Goal: Navigation & Orientation: Go to known website

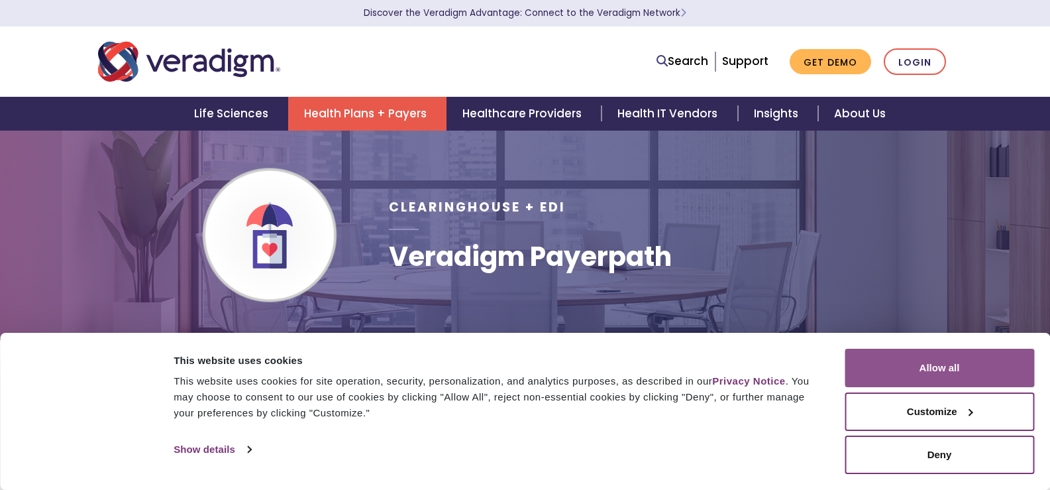
click at [905, 363] on button "Allow all" at bounding box center [940, 368] width 190 height 38
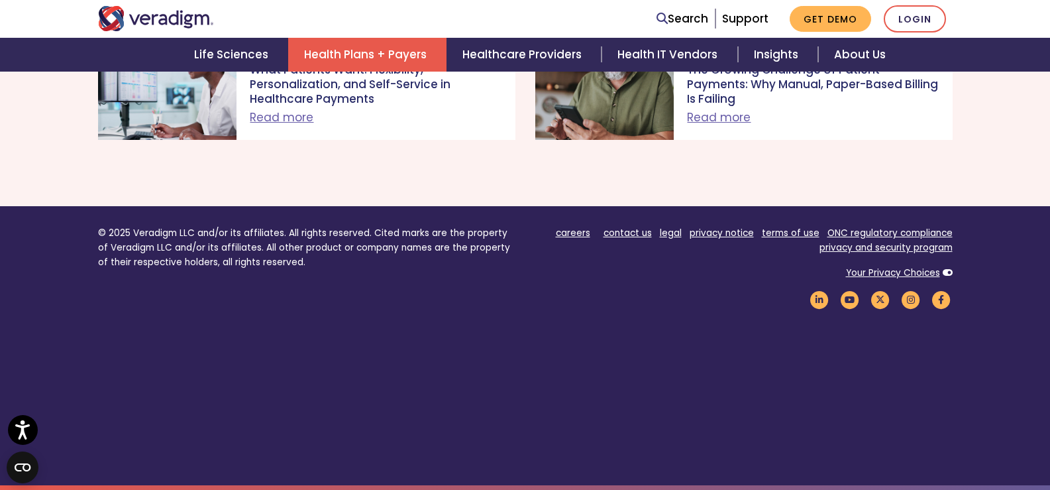
scroll to position [1328, 0]
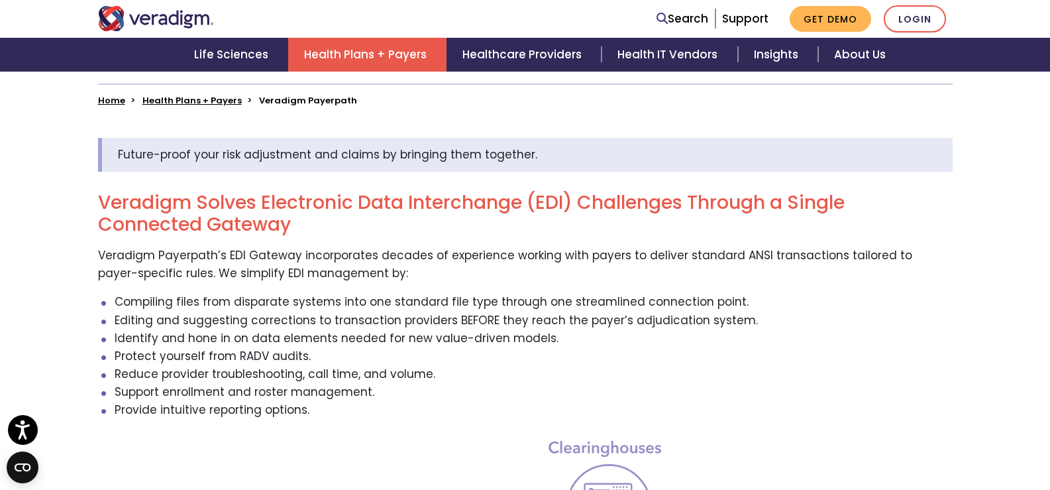
scroll to position [331, 0]
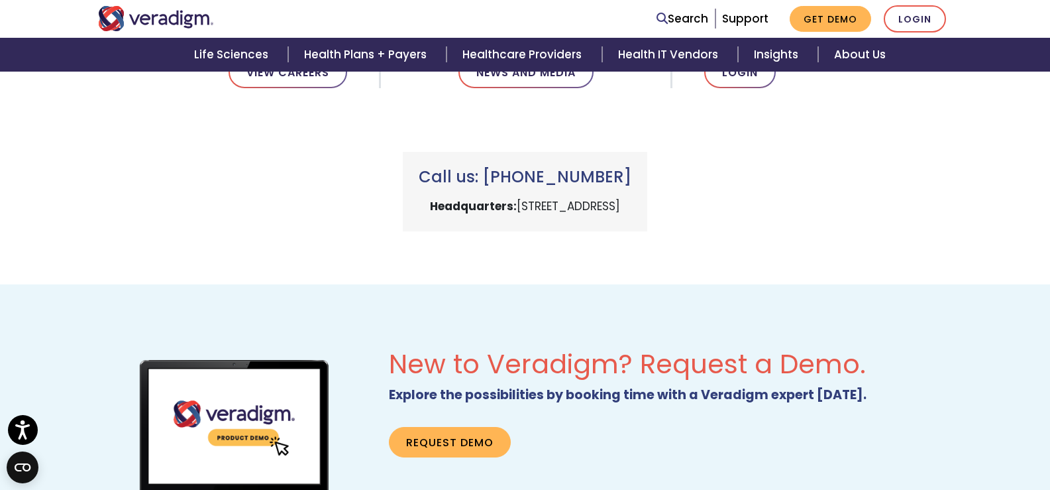
scroll to position [729, 0]
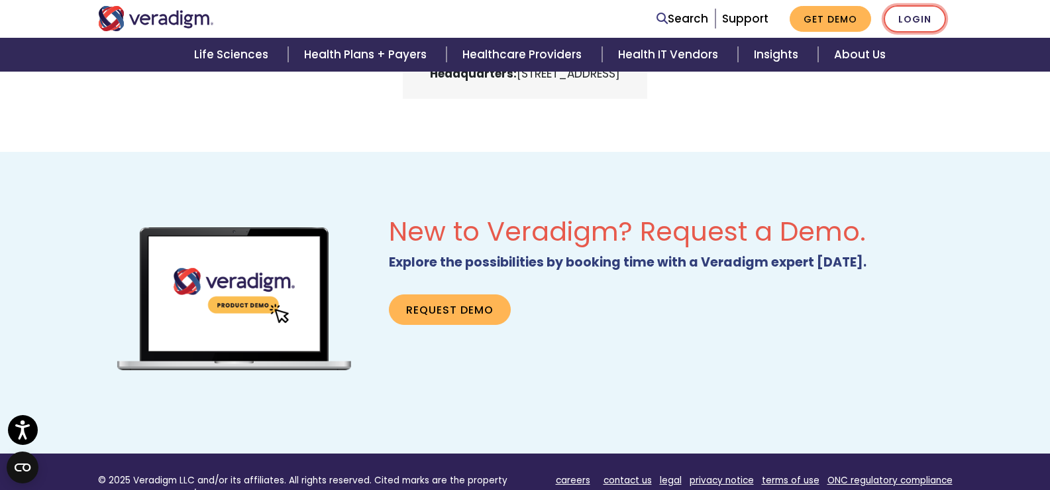
click at [921, 17] on link "Login" at bounding box center [915, 18] width 62 height 27
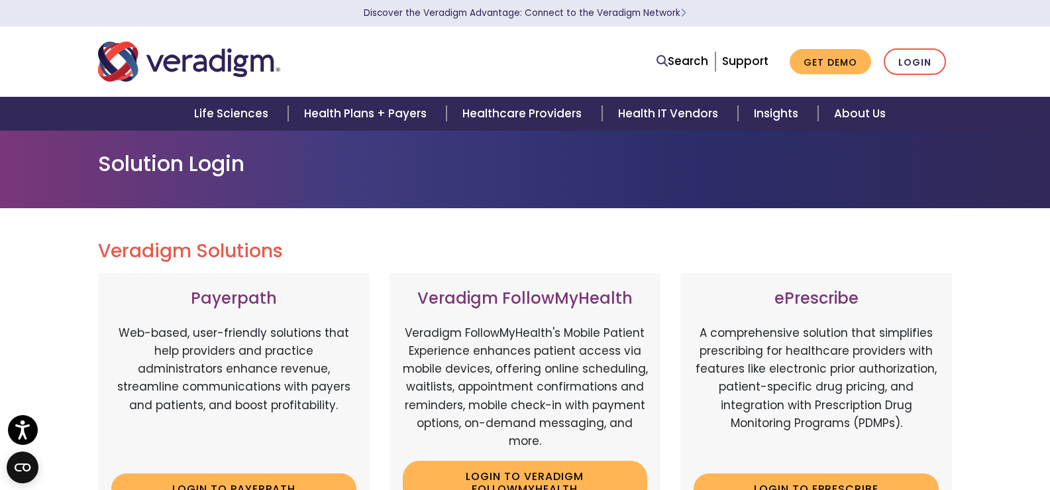
scroll to position [133, 0]
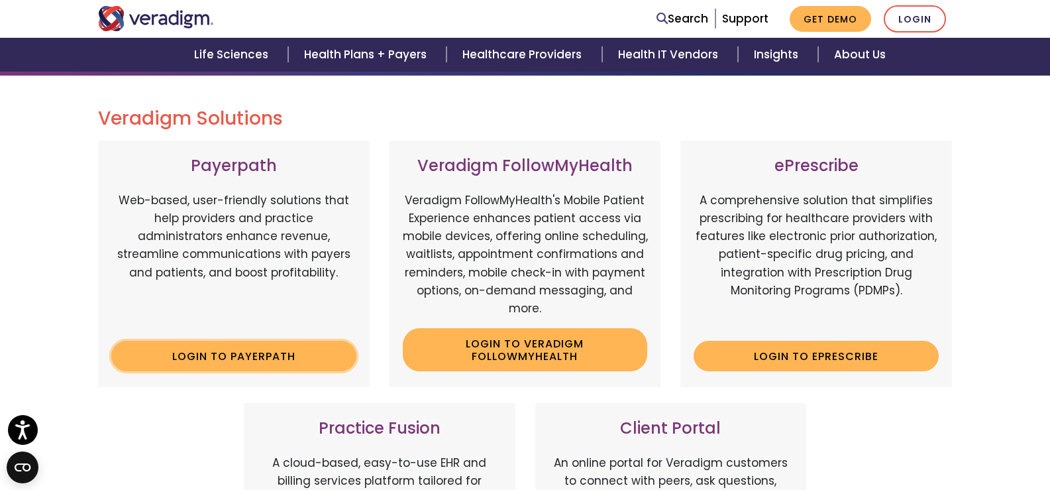
click at [225, 355] on link "Login to Payerpath" at bounding box center [233, 356] width 245 height 30
